Goal: Information Seeking & Learning: Compare options

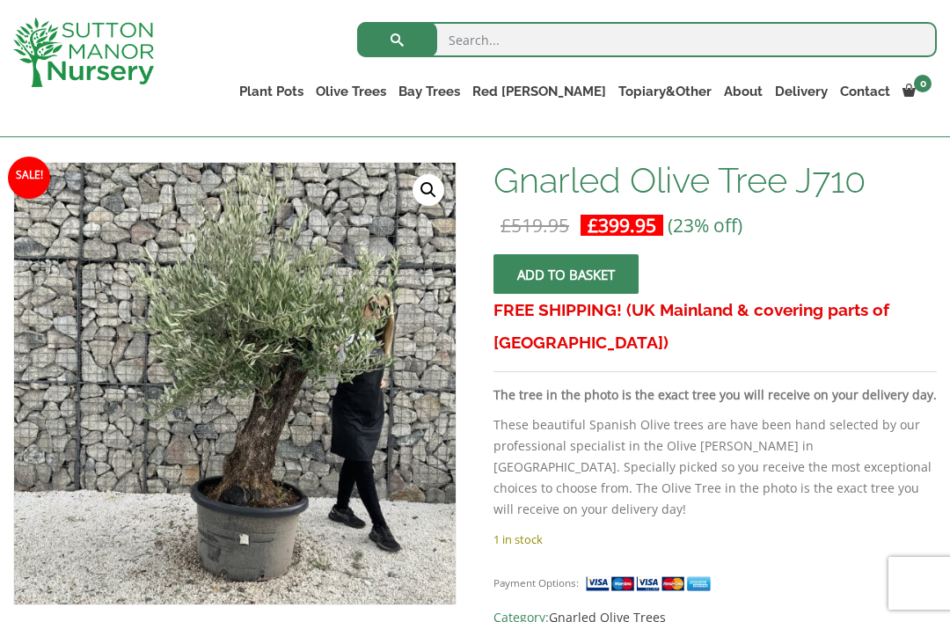
click at [330, 392] on img at bounding box center [403, 552] width 779 height 779
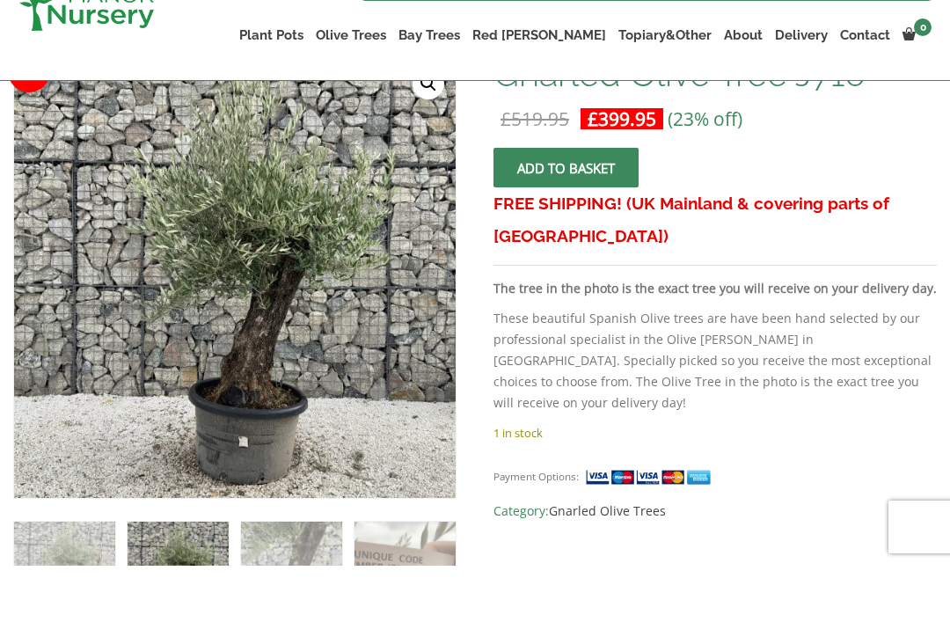
scroll to position [351, 0]
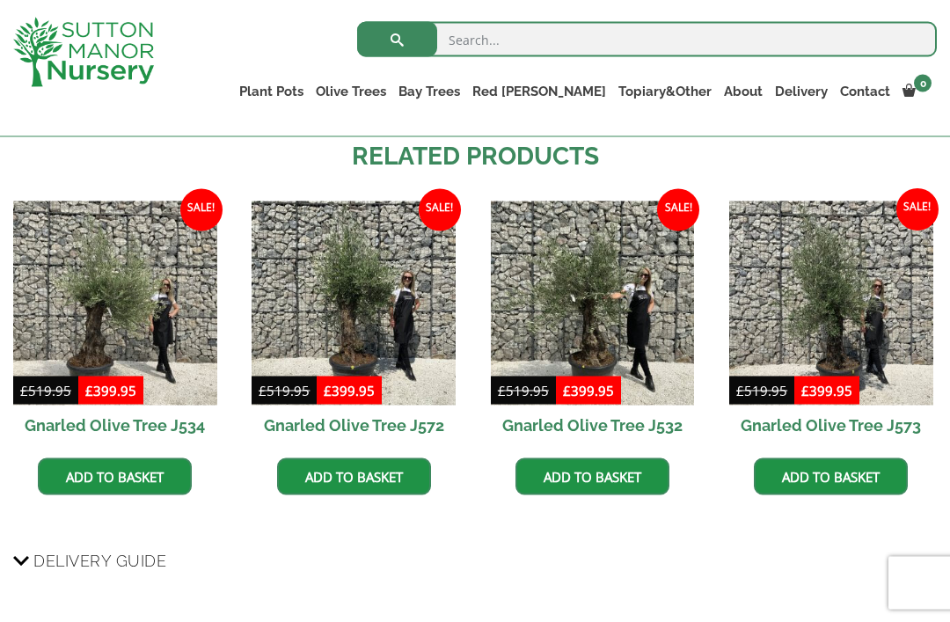
scroll to position [1201, 0]
click at [597, 308] on img at bounding box center [593, 303] width 204 height 204
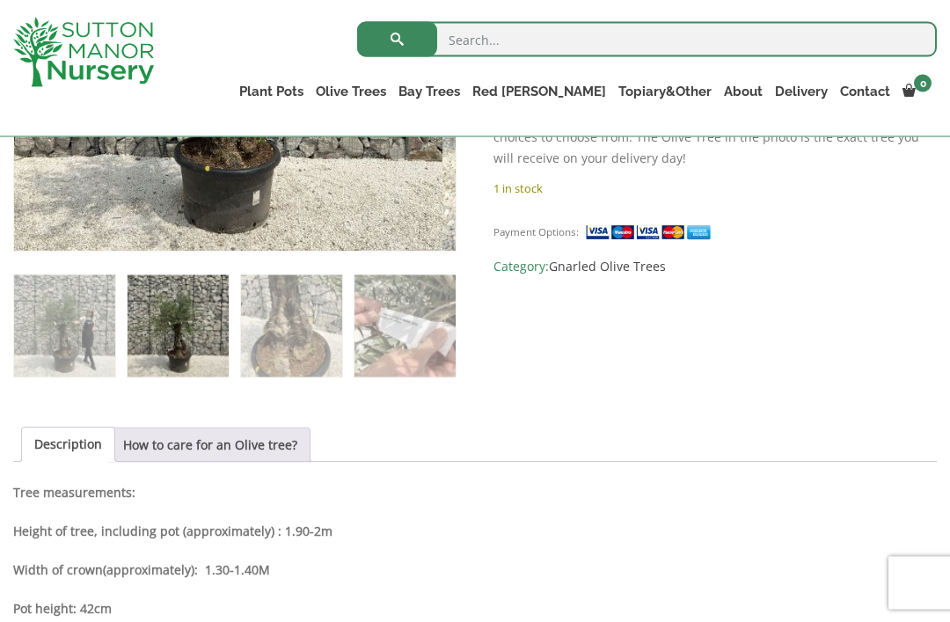
scroll to position [596, 0]
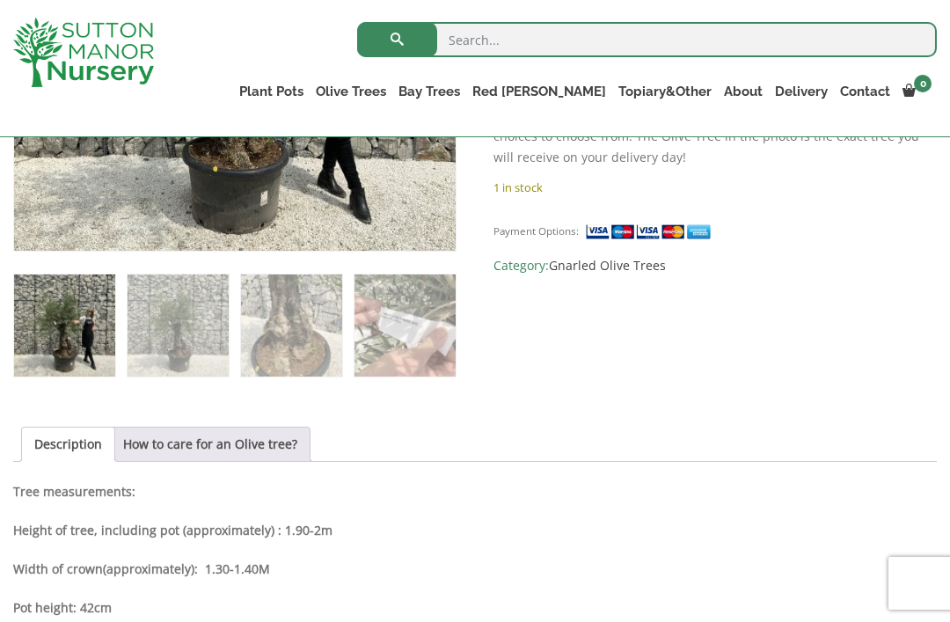
click at [173, 434] on link "How to care for an Olive tree?" at bounding box center [210, 443] width 174 height 33
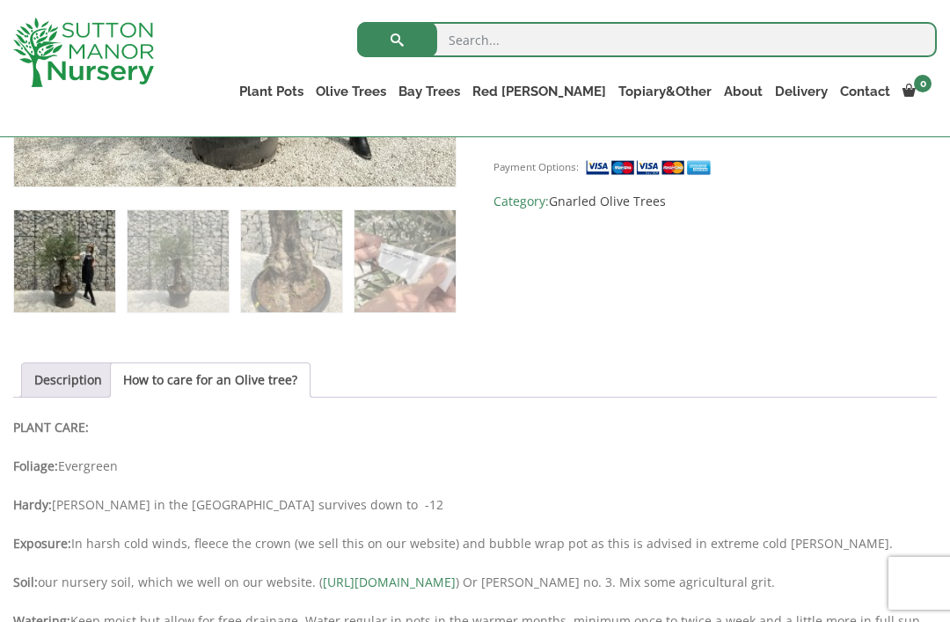
scroll to position [653, 0]
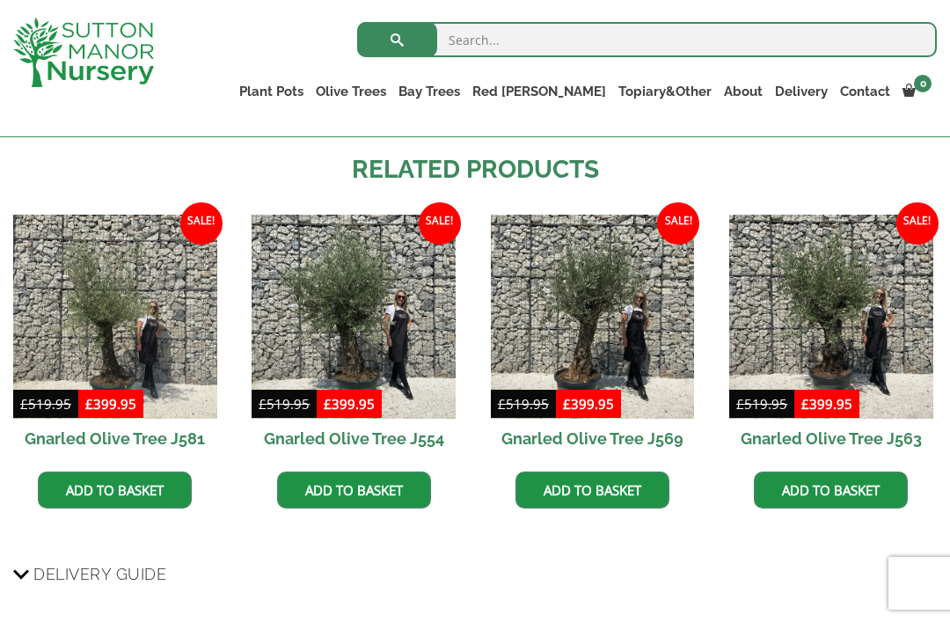
scroll to position [1186, 0]
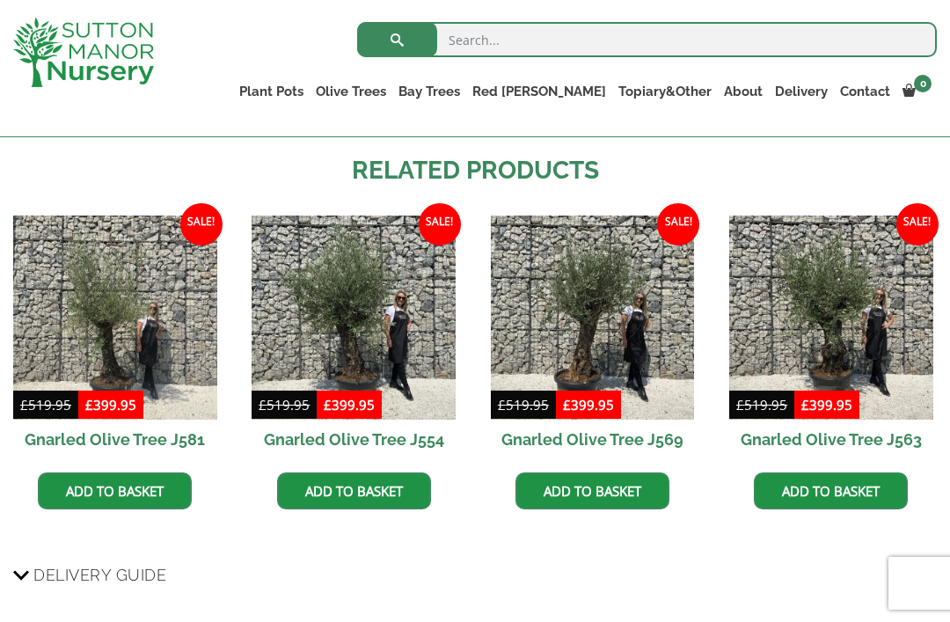
click at [841, 301] on img at bounding box center [831, 317] width 204 height 204
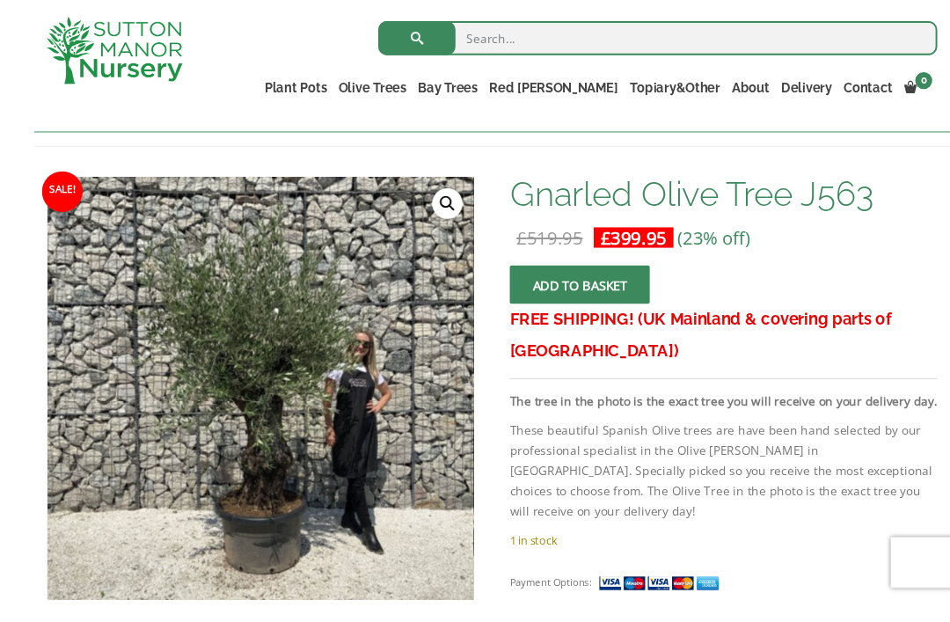
scroll to position [258, 0]
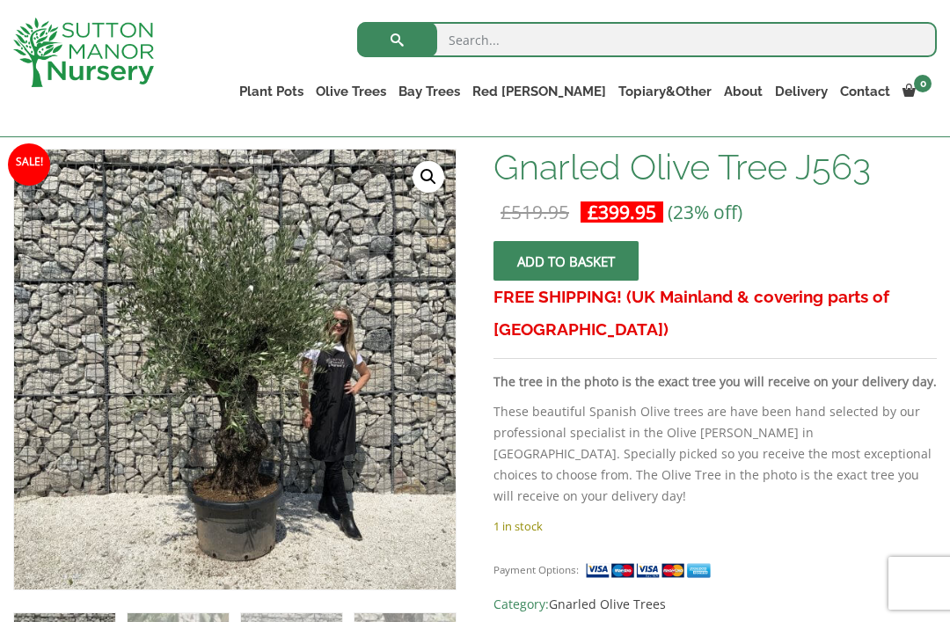
click at [188, 506] on img at bounding box center [454, 590] width 880 height 880
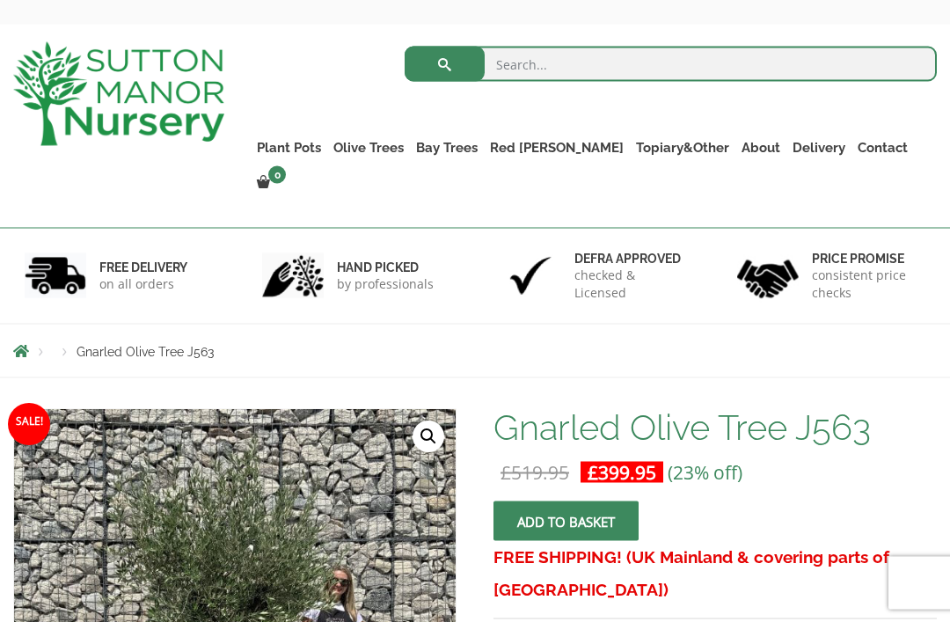
scroll to position [64, 0]
click at [609, 500] on button "Add to basket" at bounding box center [565, 520] width 145 height 40
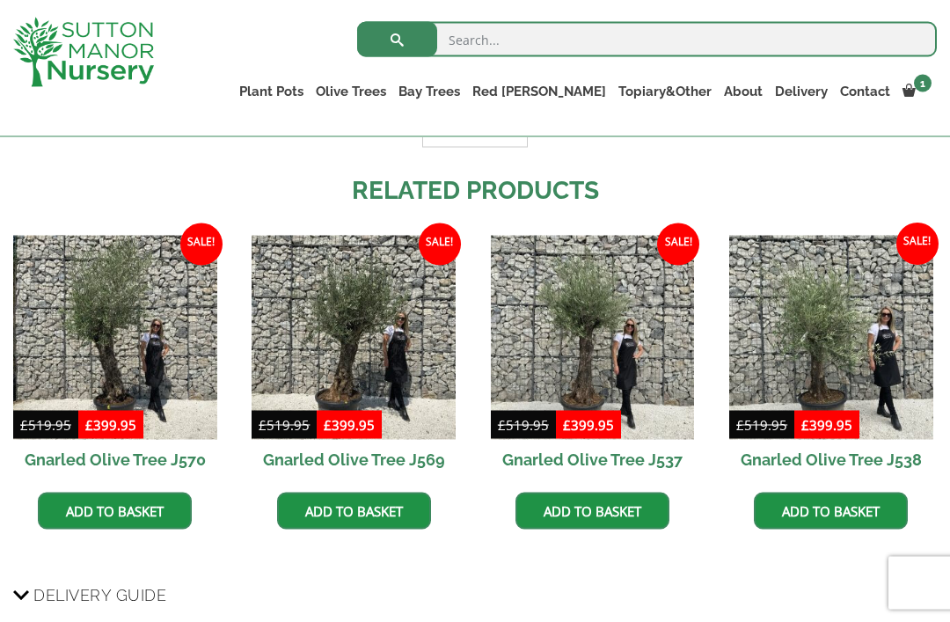
scroll to position [1250, 0]
click at [113, 328] on img at bounding box center [115, 337] width 204 height 204
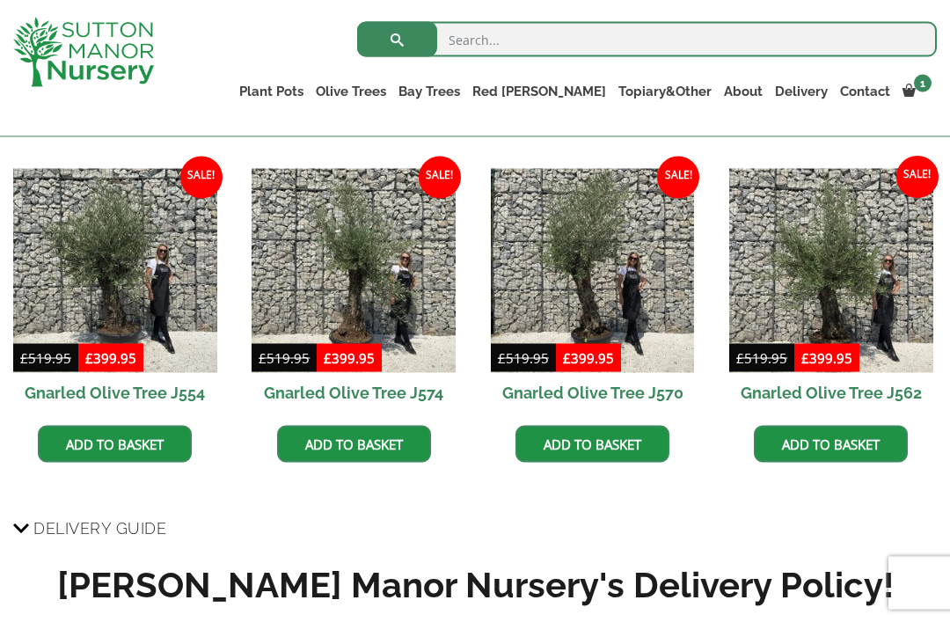
scroll to position [1325, 0]
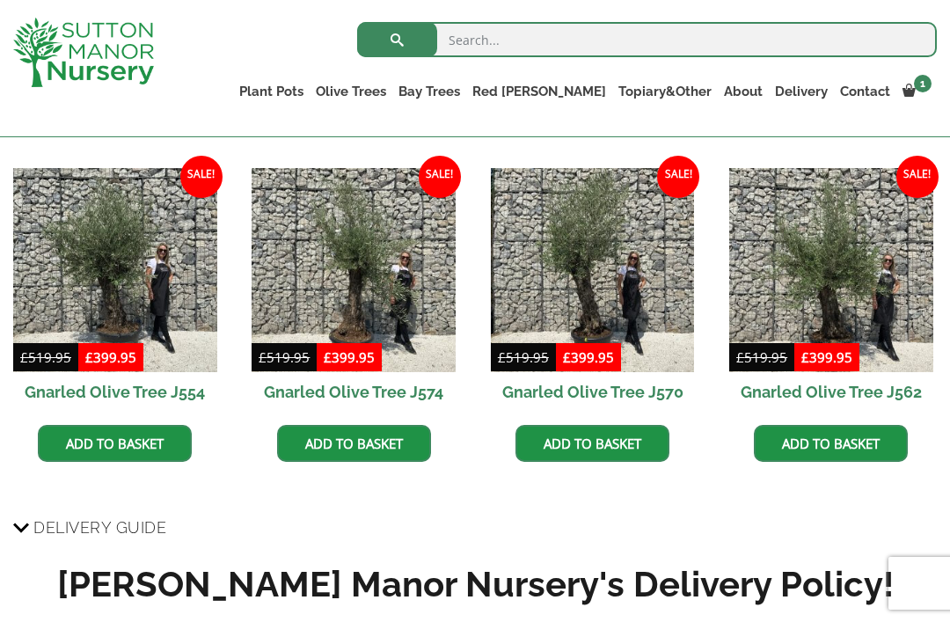
click at [353, 241] on img at bounding box center [354, 270] width 204 height 204
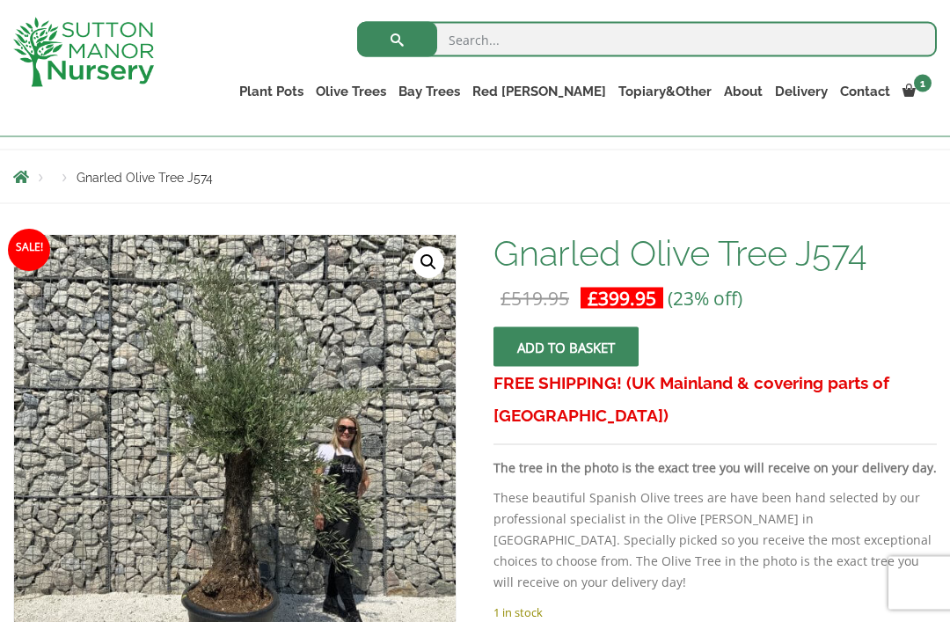
scroll to position [165, 0]
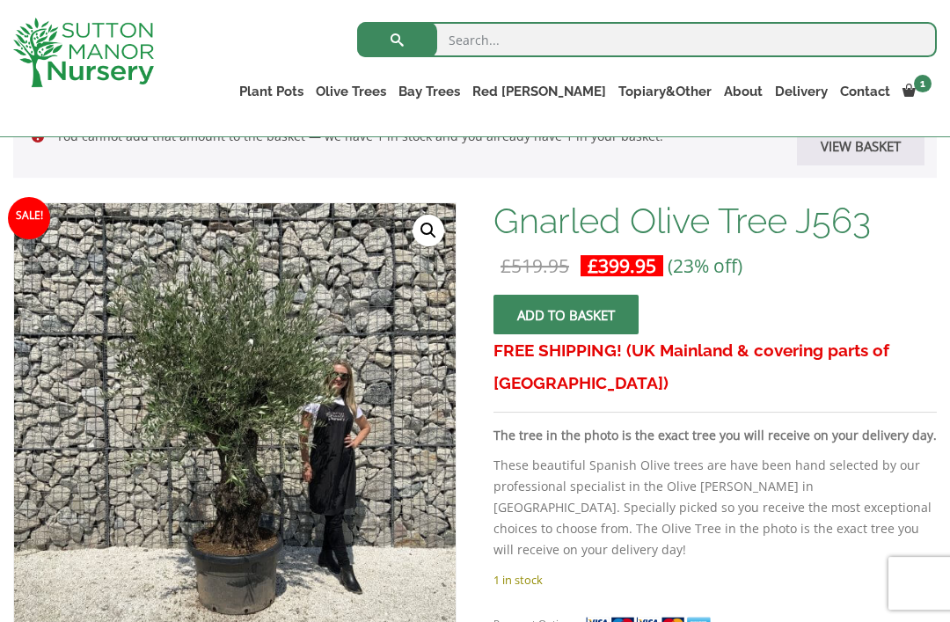
scroll to position [284, 0]
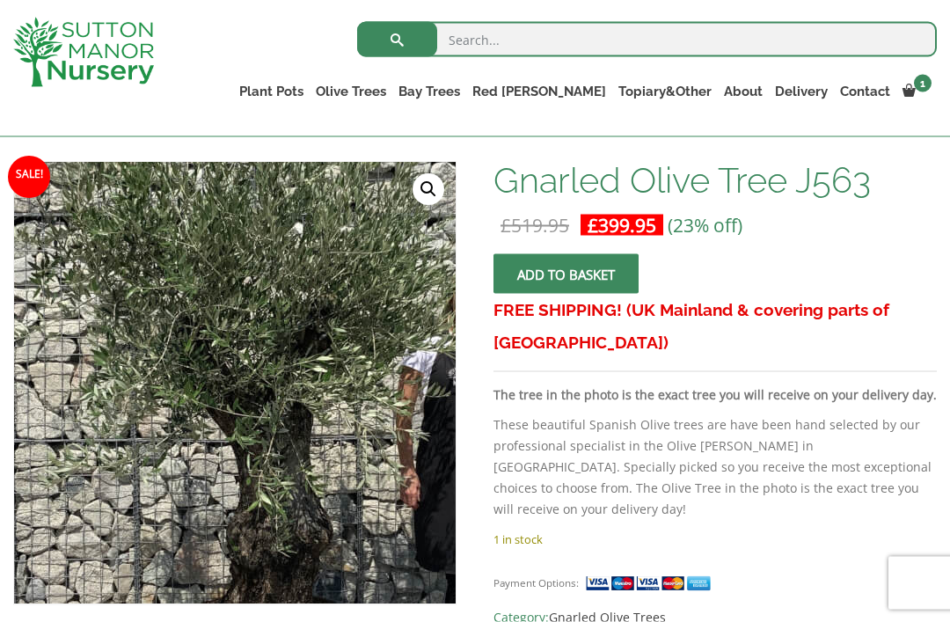
scroll to position [337, 0]
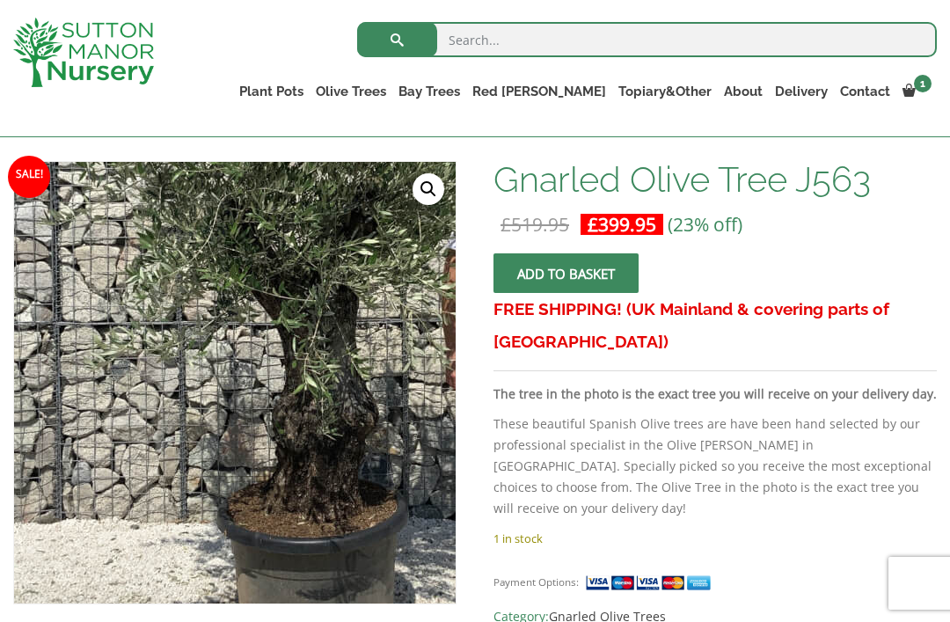
click at [157, 491] on img at bounding box center [312, 276] width 880 height 880
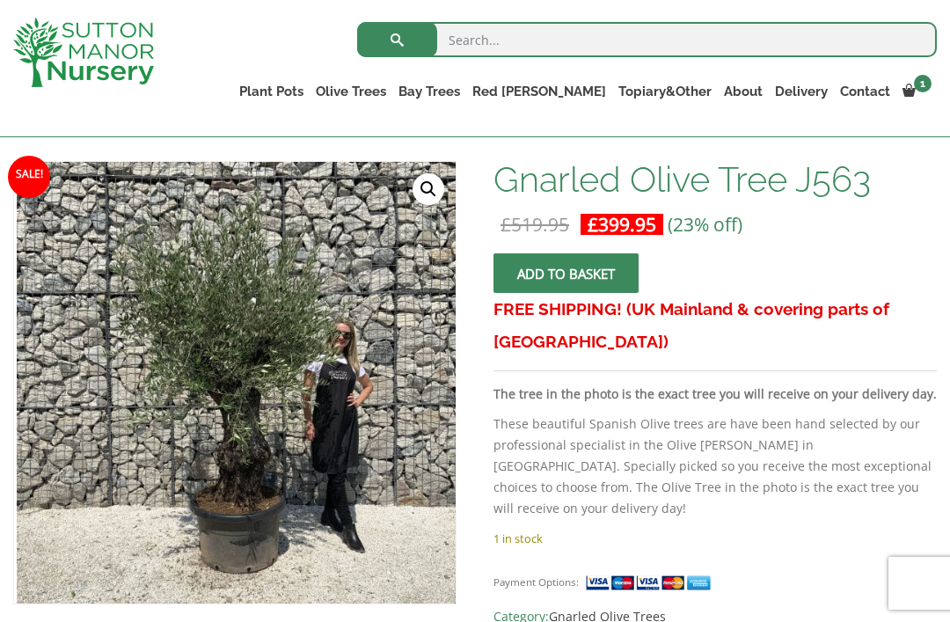
click at [164, 505] on img at bounding box center [315, 276] width 880 height 880
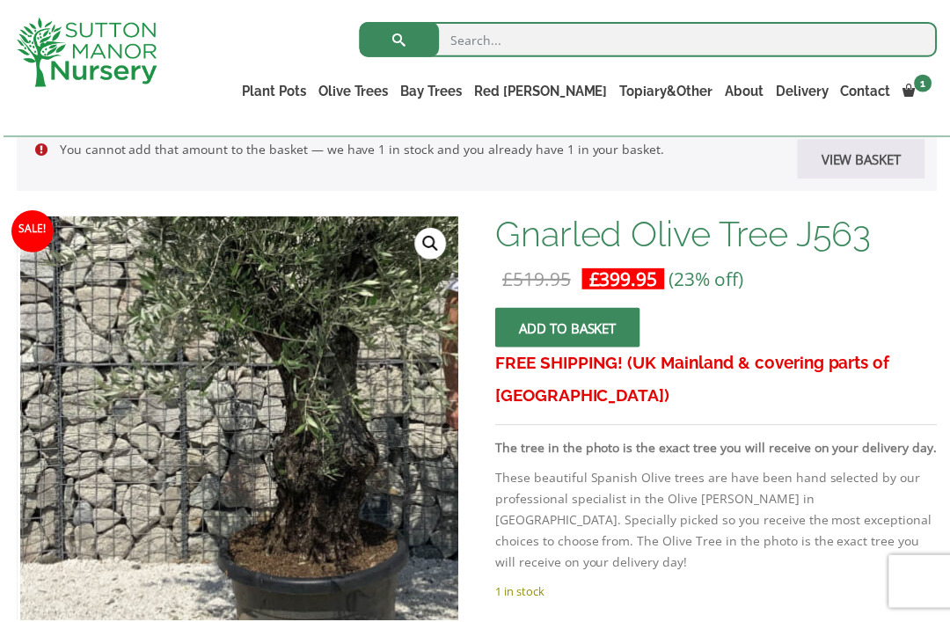
scroll to position [348, 0]
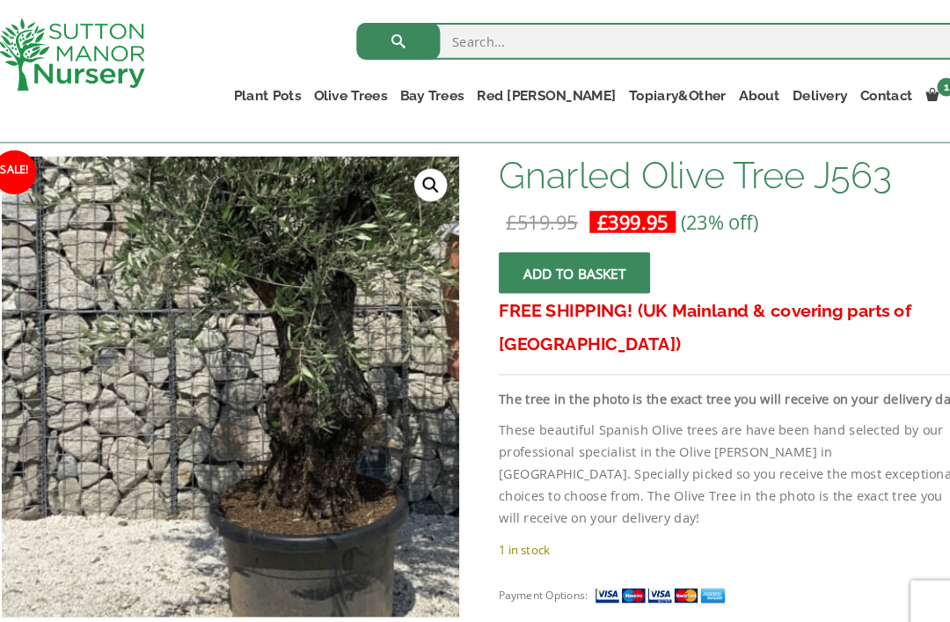
click at [118, 478] on img at bounding box center [311, 251] width 880 height 880
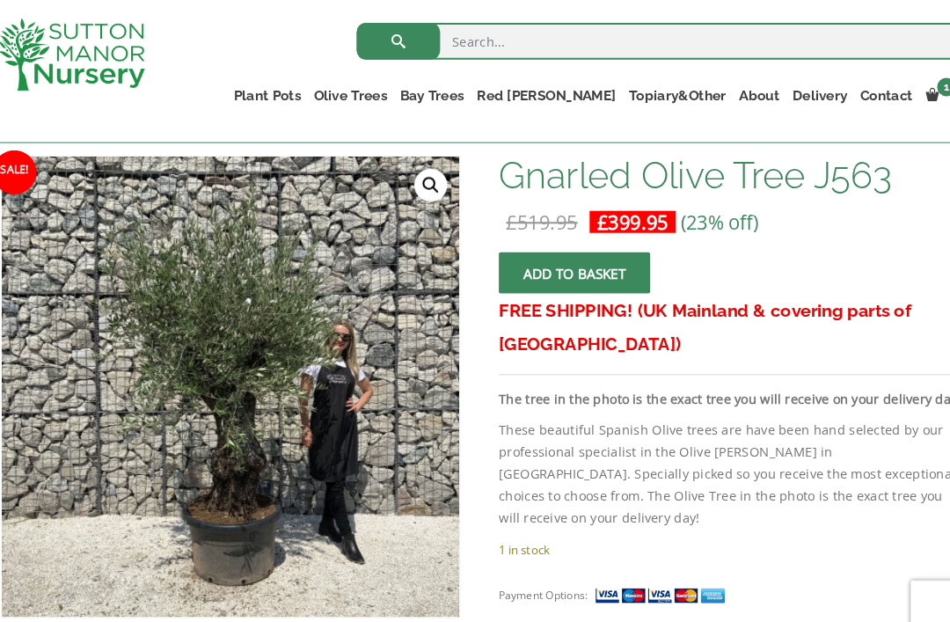
click at [891, 348] on div "FREE SHIPPING! (UK Mainland & covering parts of Scotland) The tree in the photo…" at bounding box center [714, 398] width 443 height 235
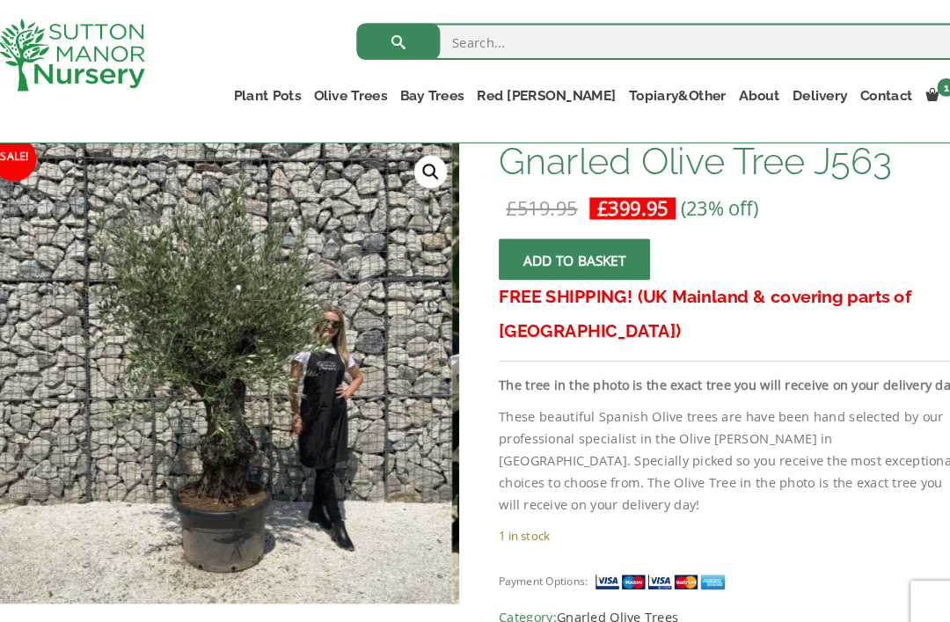
scroll to position [361, 0]
click at [64, 301] on img at bounding box center [332, 252] width 880 height 880
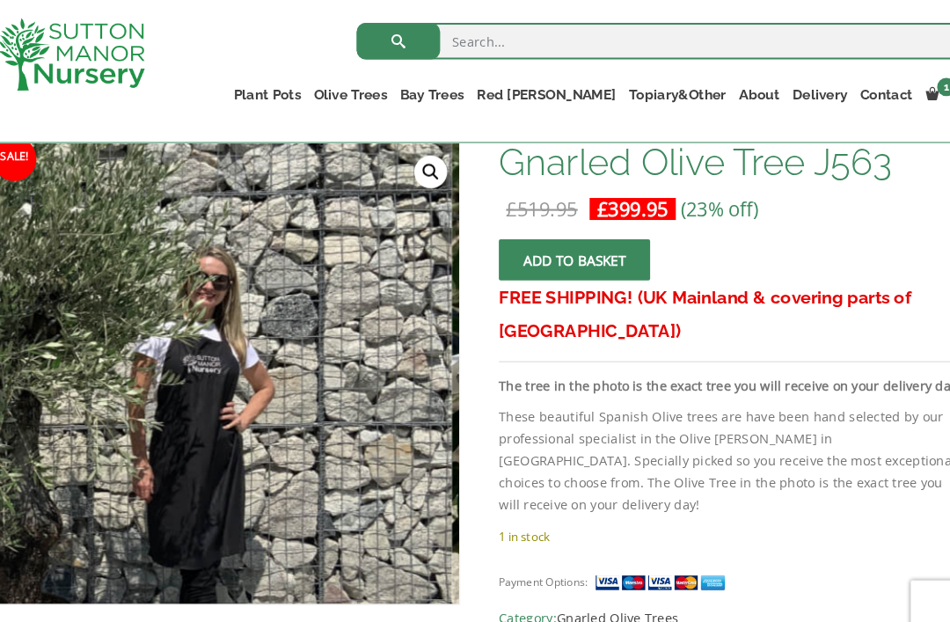
click at [832, 352] on div "FREE SHIPPING! (UK Mainland & covering parts of Scotland) The tree in the photo…" at bounding box center [714, 386] width 443 height 235
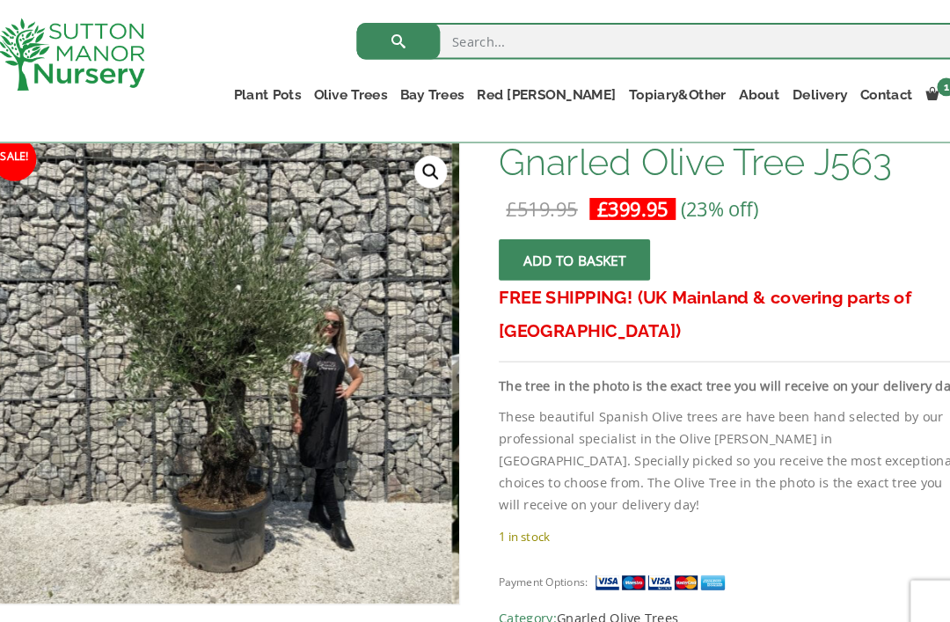
click at [103, 569] on img at bounding box center [9, 365] width 880 height 880
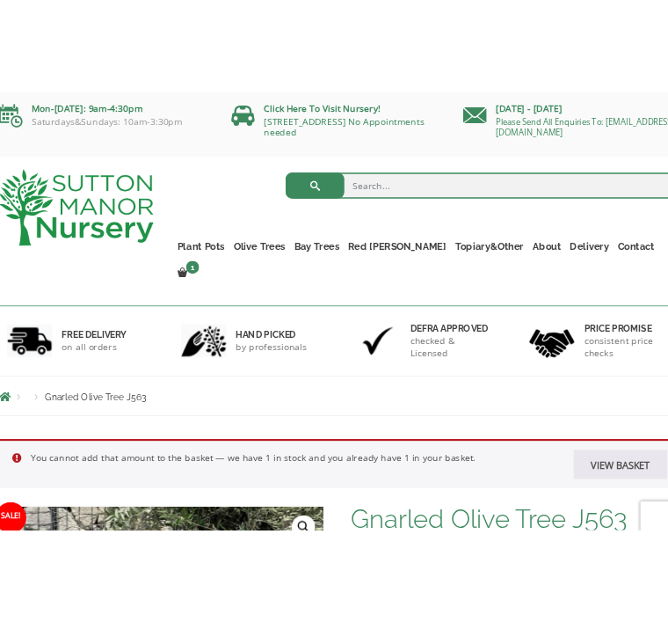
scroll to position [0, 0]
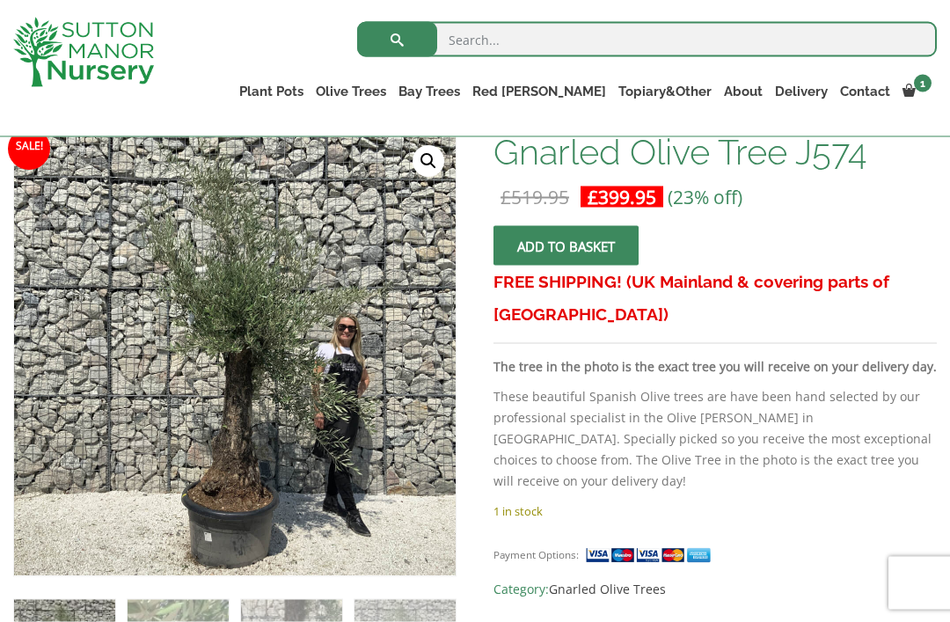
scroll to position [274, 0]
click at [657, 25] on input "search" at bounding box center [647, 39] width 580 height 35
type input "Olive tree"
click at [397, 39] on button "submit" at bounding box center [397, 39] width 80 height 35
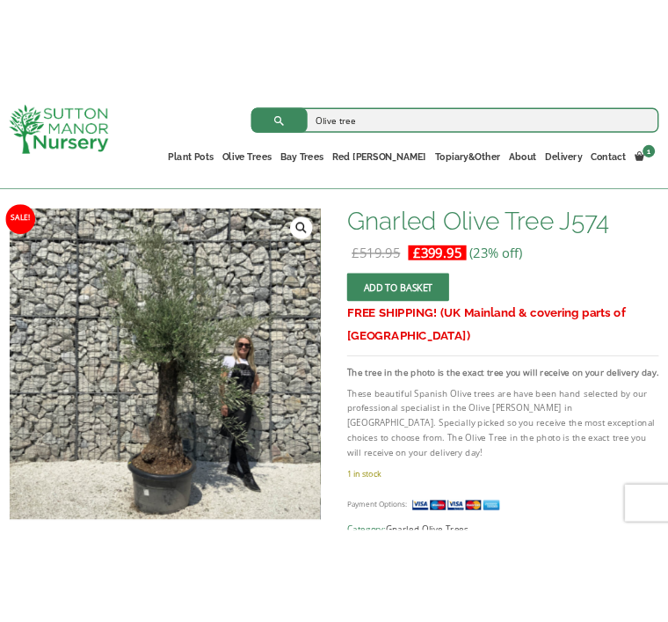
scroll to position [204, 0]
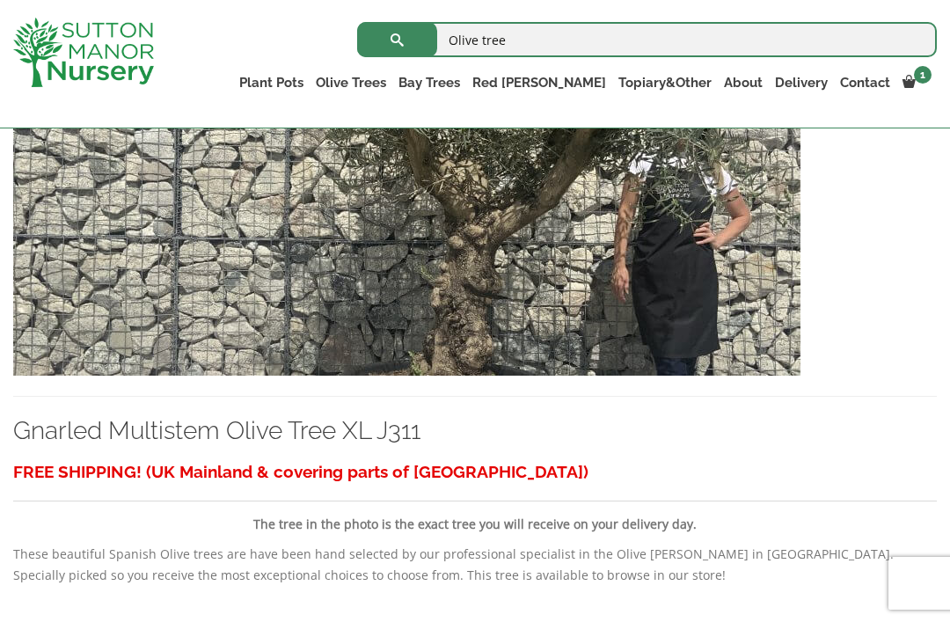
scroll to position [3346, 0]
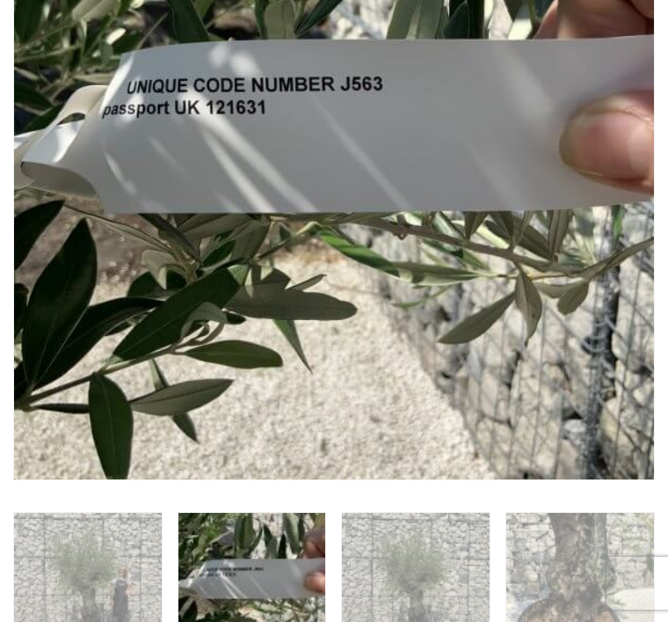
scroll to position [418, 0]
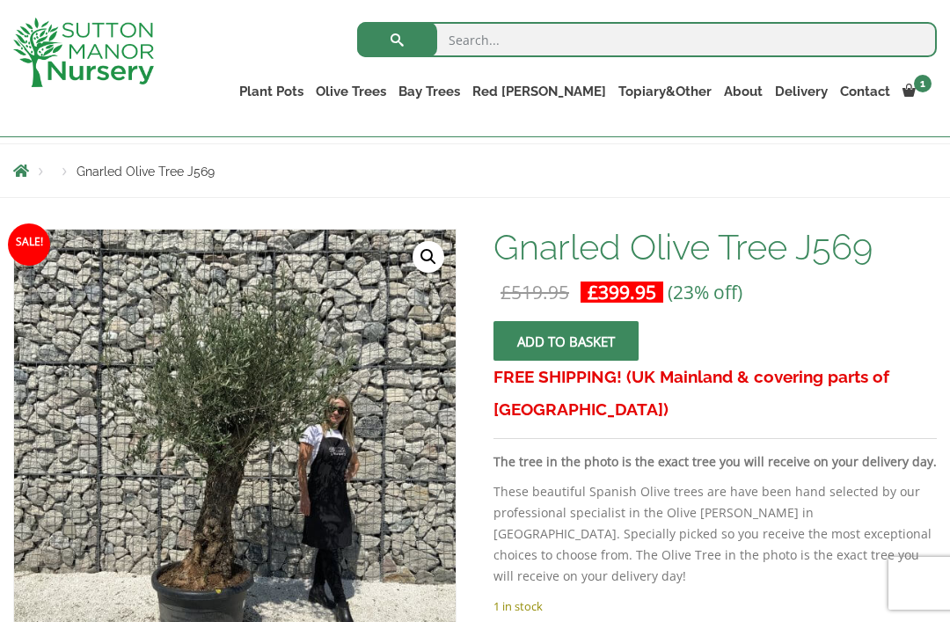
scroll to position [179, 0]
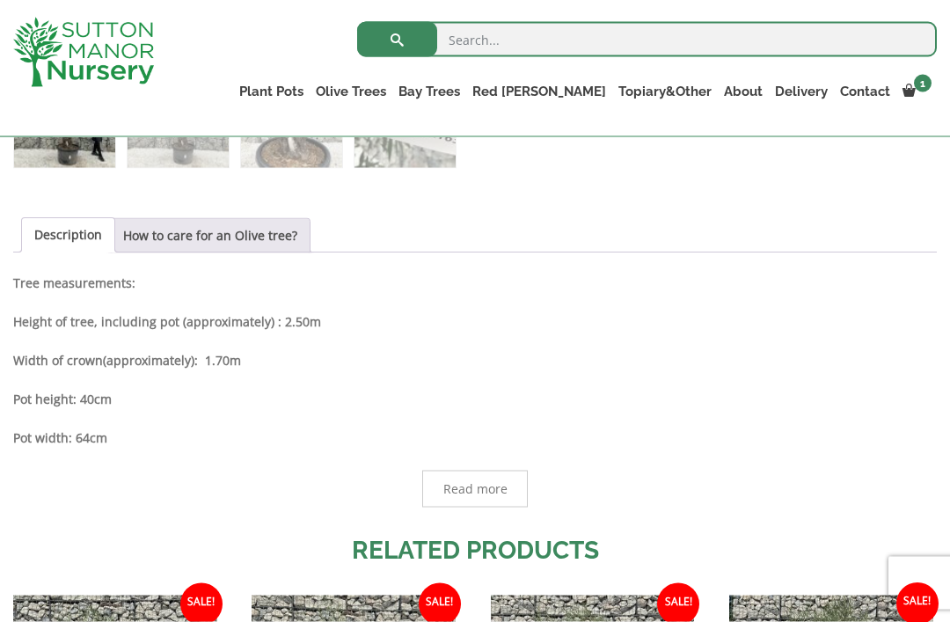
scroll to position [787, 0]
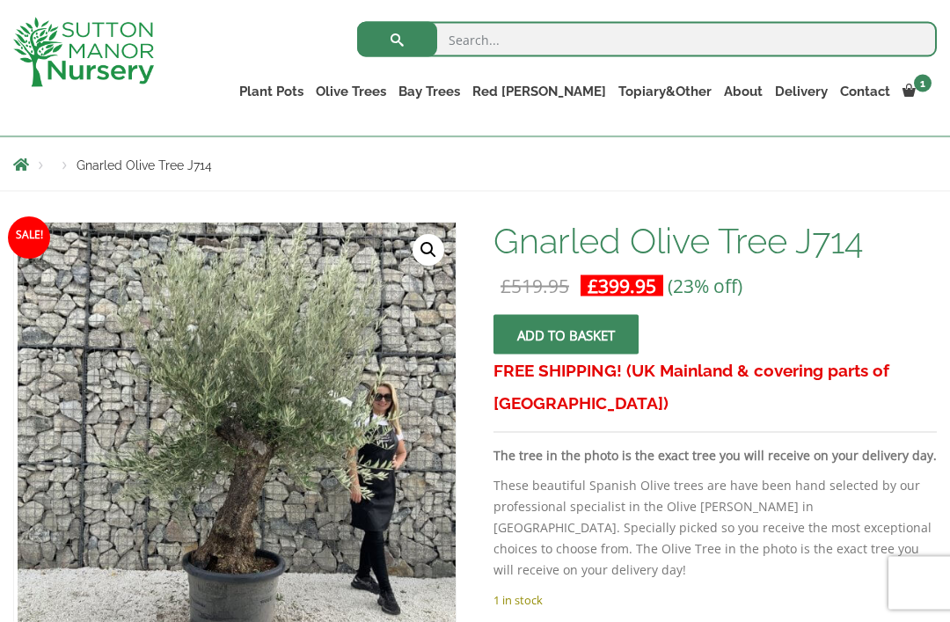
scroll to position [185, 0]
click at [232, 529] on img at bounding box center [406, 612] width 779 height 779
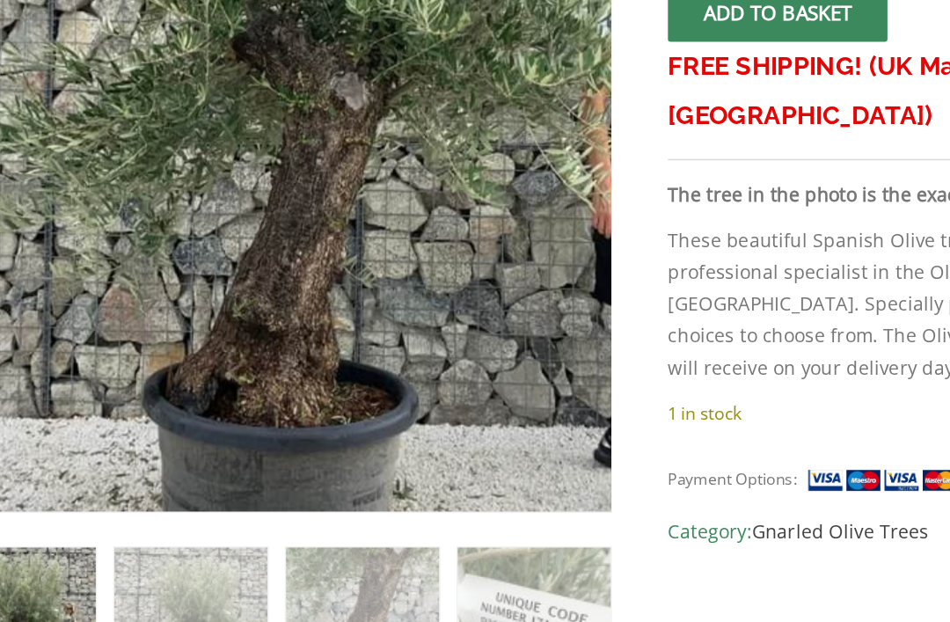
scroll to position [433, 0]
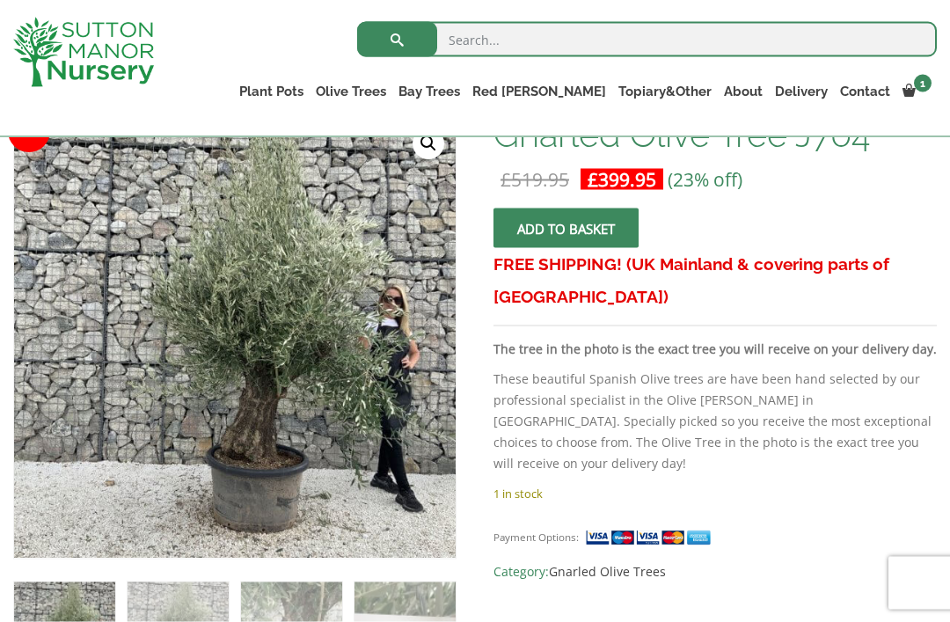
scroll to position [291, 0]
click at [171, 452] on img at bounding box center [404, 505] width 779 height 779
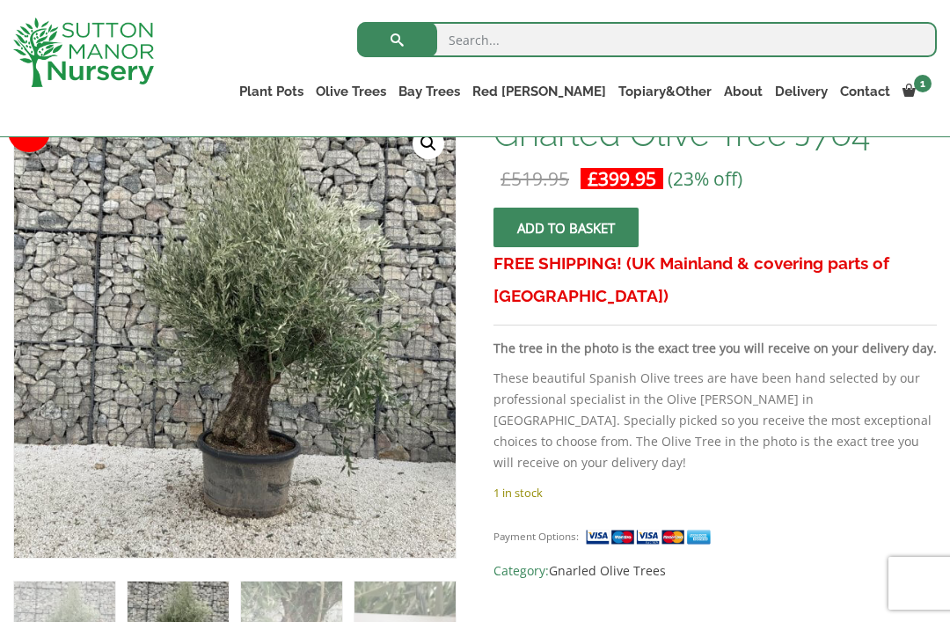
click at [26, 337] on img at bounding box center [235, 337] width 442 height 442
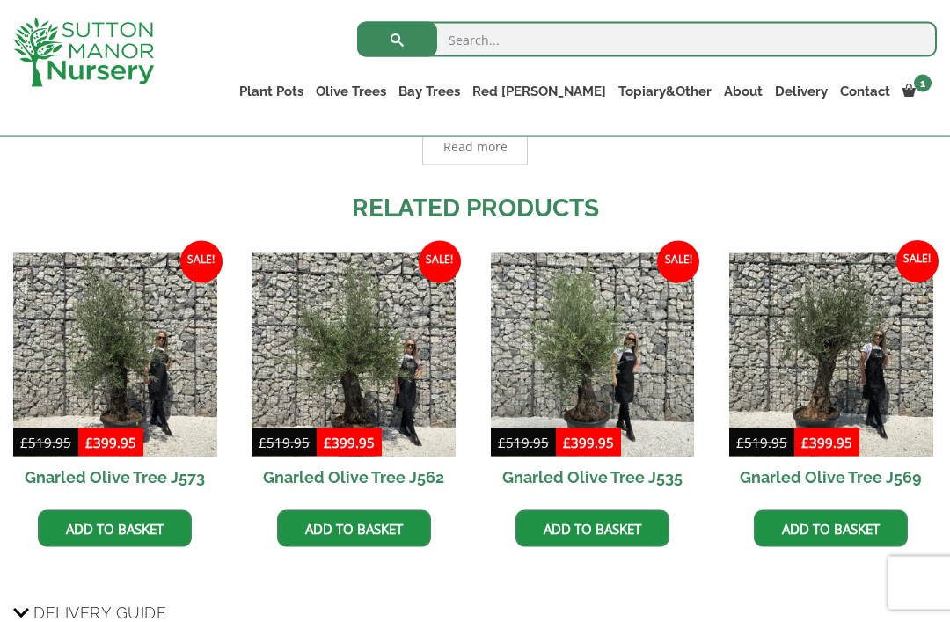
scroll to position [1150, 0]
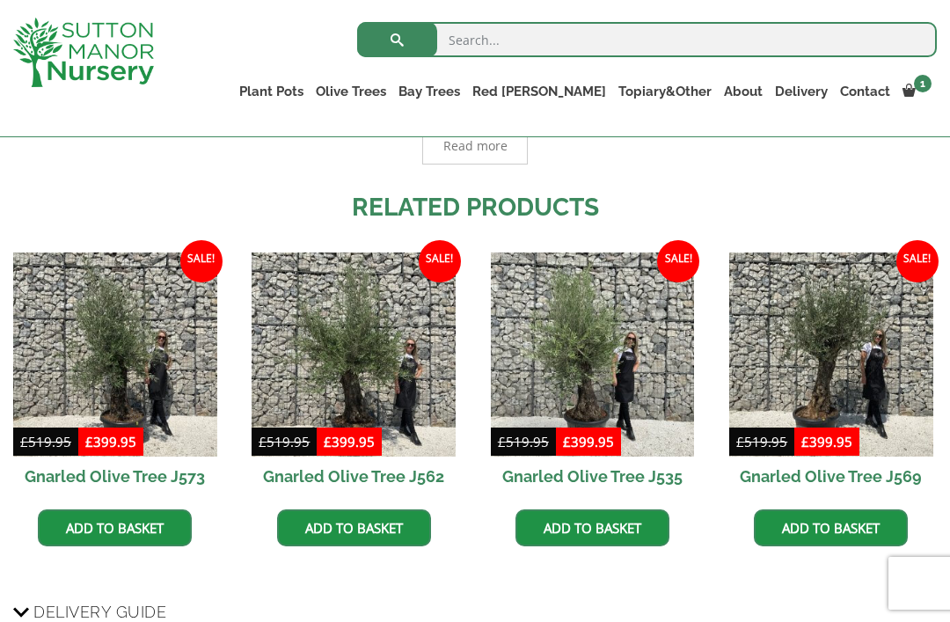
click at [843, 361] on img at bounding box center [831, 354] width 204 height 204
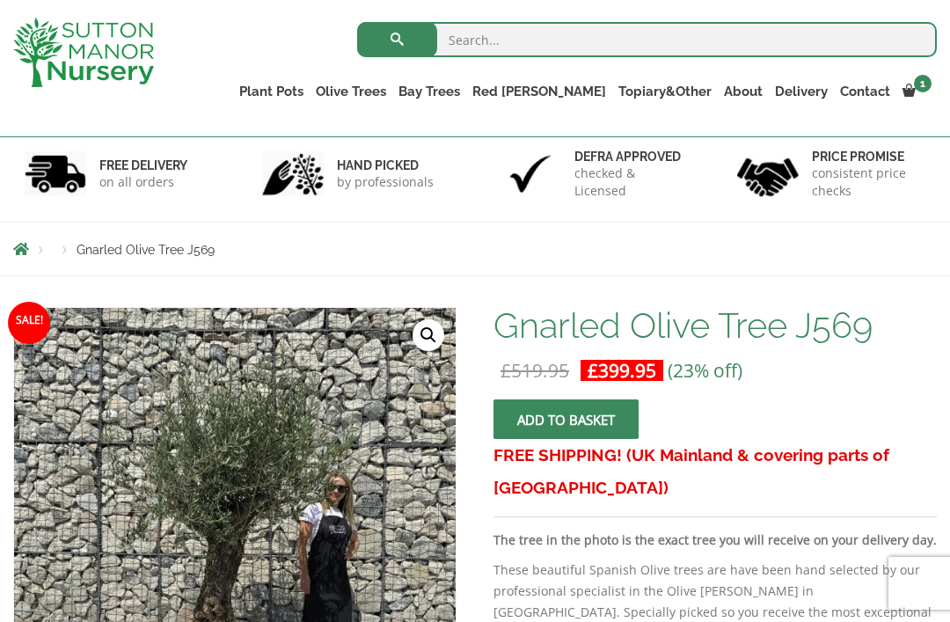
scroll to position [71, 0]
